Goal: Information Seeking & Learning: Learn about a topic

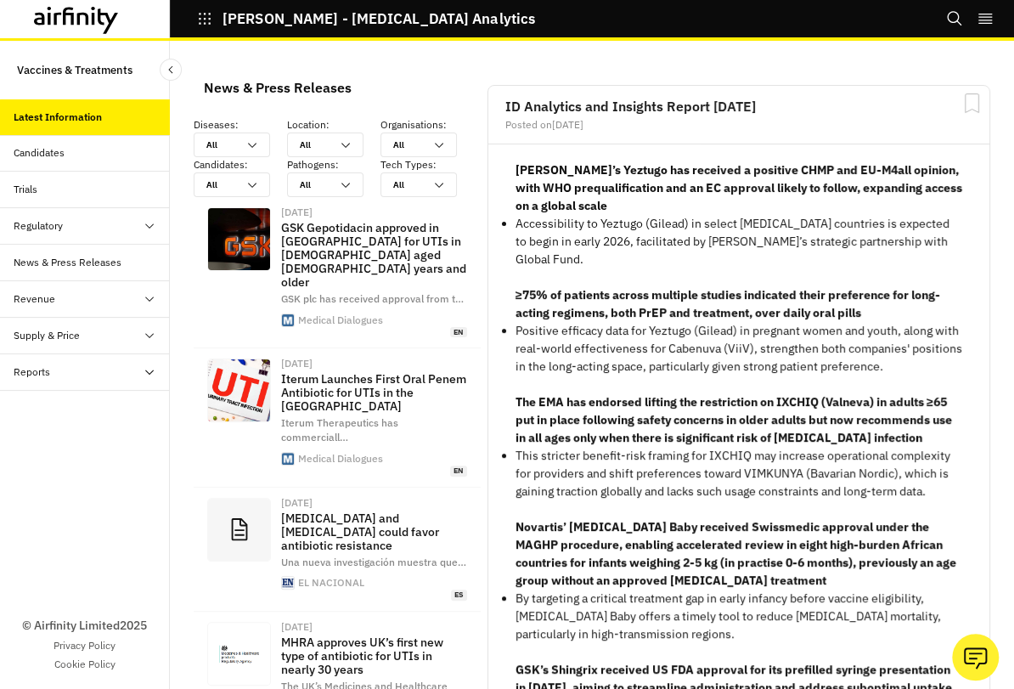
scroll to position [1349, 510]
click at [108, 15] on icon at bounding box center [109, 20] width 20 height 25
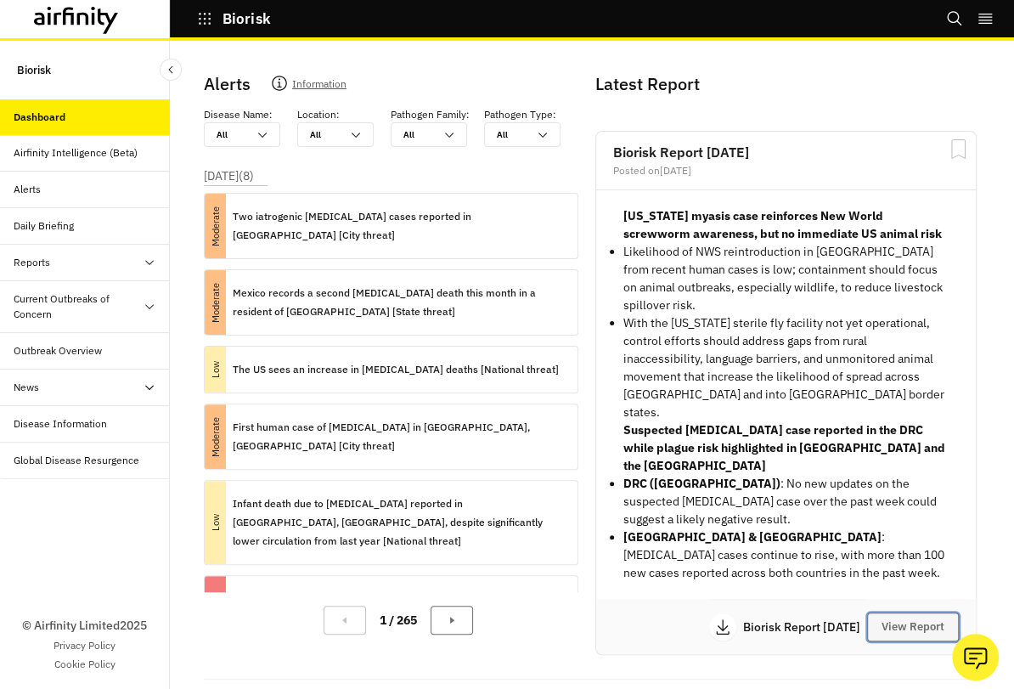
click at [912, 612] on button "View Report" at bounding box center [913, 626] width 92 height 29
click at [931, 579] on body "Biorisk Bookmarks Settings Logout Biorisk Dashboard Airfinity Intelligence (Bet…" at bounding box center [507, 344] width 1014 height 689
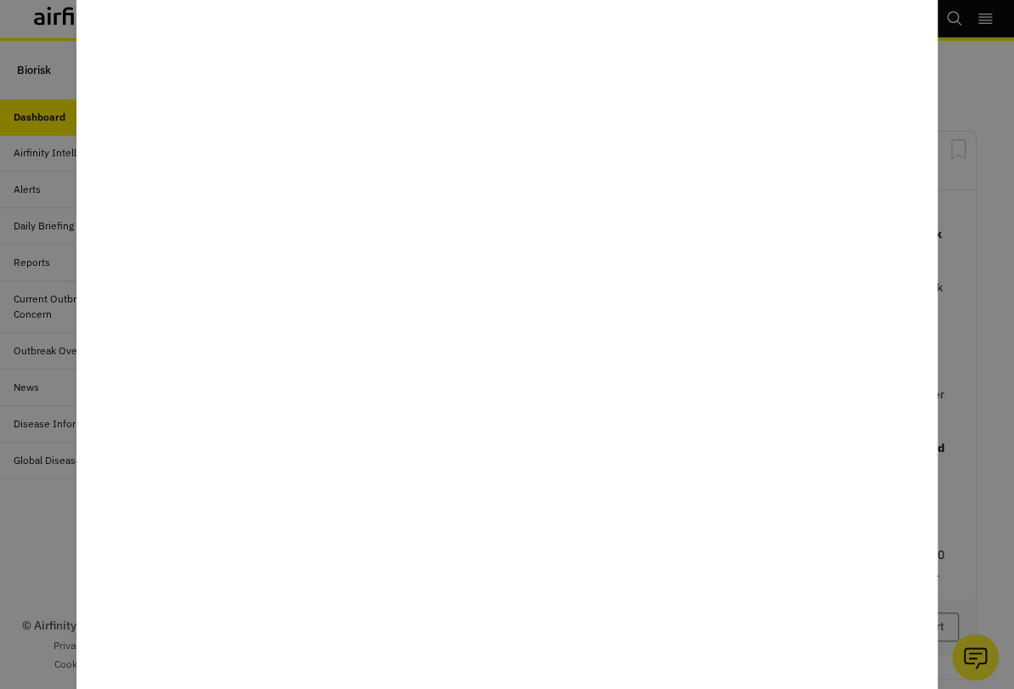
click at [969, 355] on div at bounding box center [507, 344] width 1014 height 689
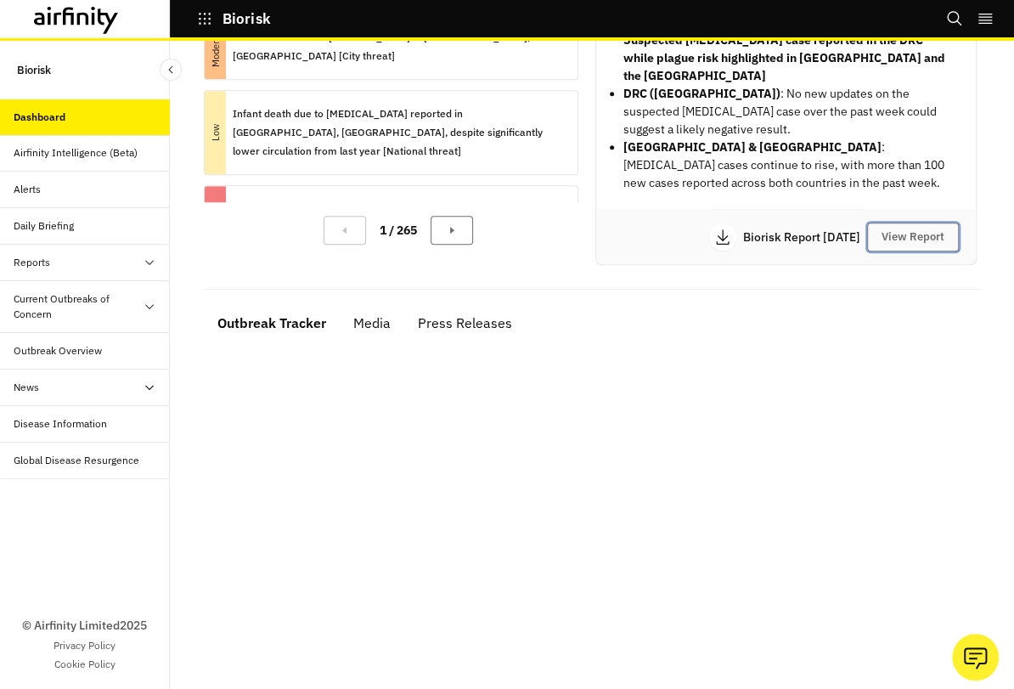
scroll to position [391, 0]
click at [98, 268] on div "Reports" at bounding box center [92, 262] width 156 height 15
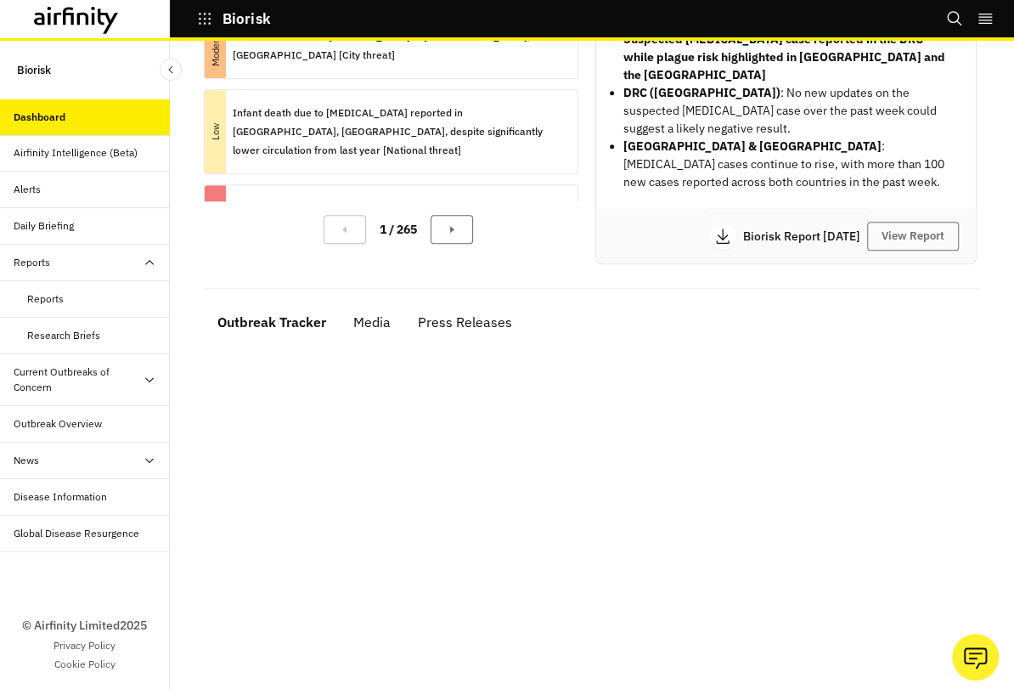
drag, startPoint x: 103, startPoint y: 299, endPoint x: 207, endPoint y: 317, distance: 106.0
click at [103, 299] on div "Reports" at bounding box center [98, 298] width 143 height 15
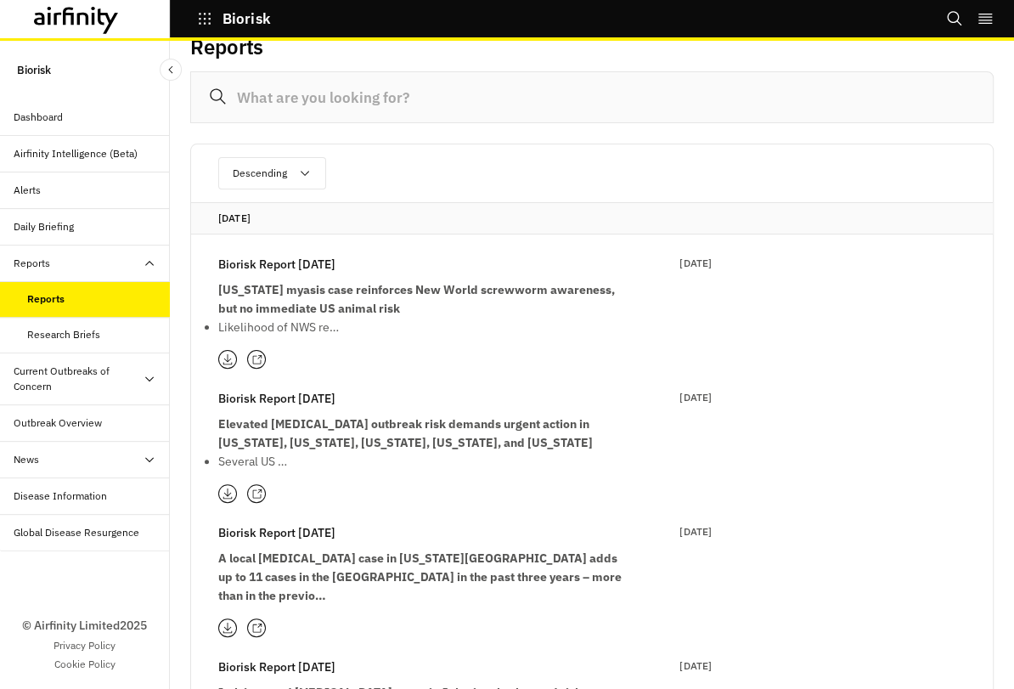
scroll to position [56, 0]
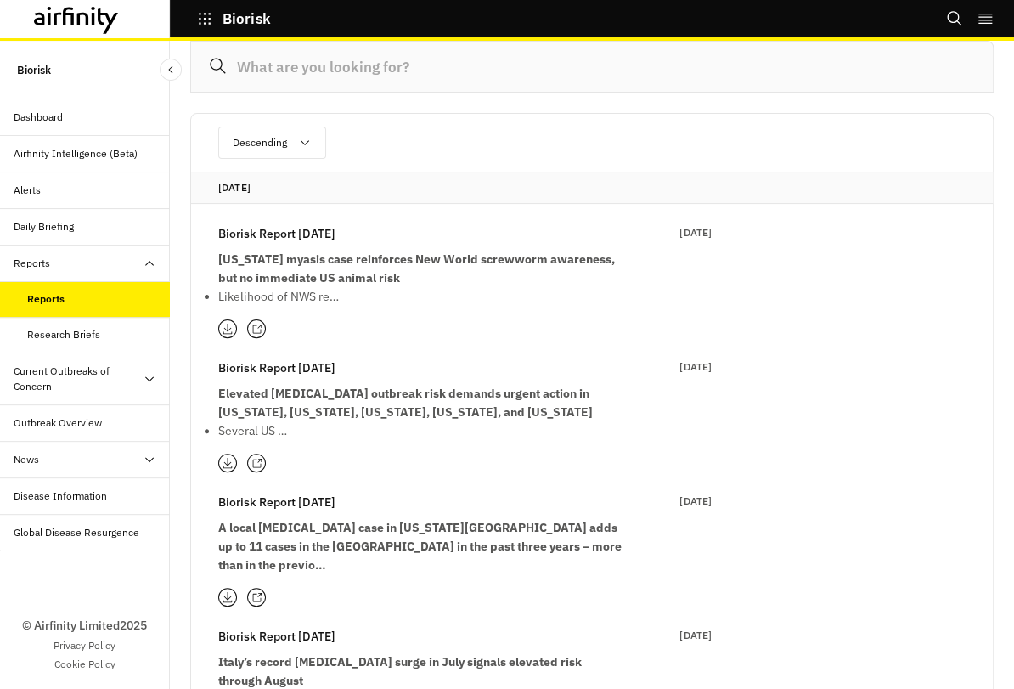
click at [45, 257] on div "Reports" at bounding box center [32, 263] width 37 height 15
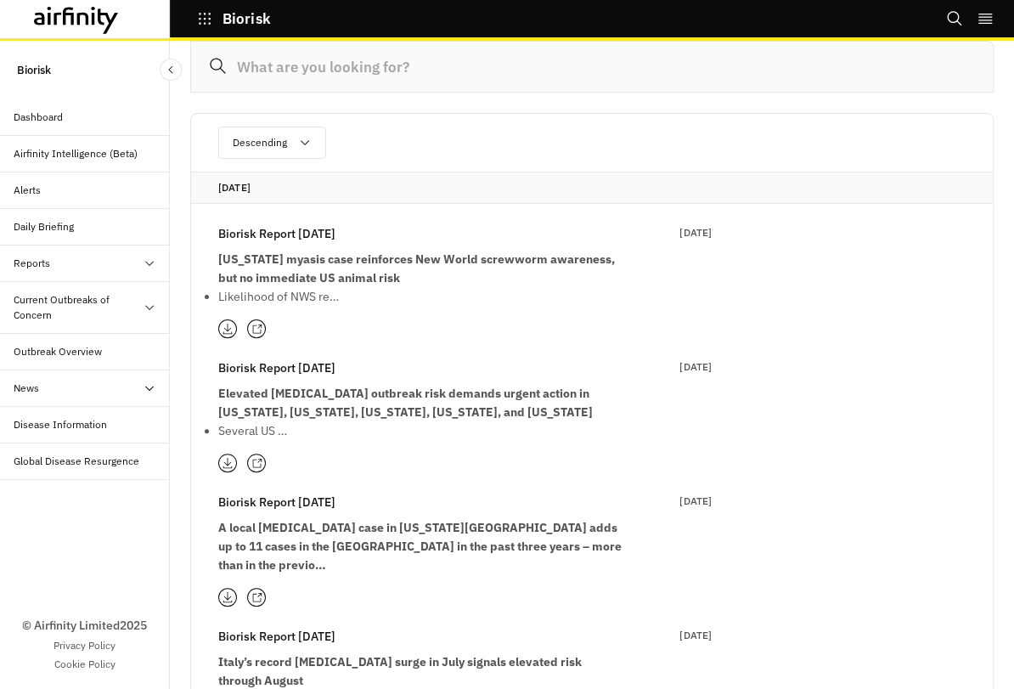
click at [72, 299] on div "Current Outbreaks of Concern" at bounding box center [78, 307] width 129 height 31
drag, startPoint x: 71, startPoint y: 299, endPoint x: 83, endPoint y: 307, distance: 14.1
click at [71, 299] on div "Current Outbreaks of Concern" at bounding box center [78, 307] width 129 height 31
click at [138, 349] on div "[MEDICAL_DATA]" at bounding box center [98, 351] width 143 height 15
